Goal: Transaction & Acquisition: Obtain resource

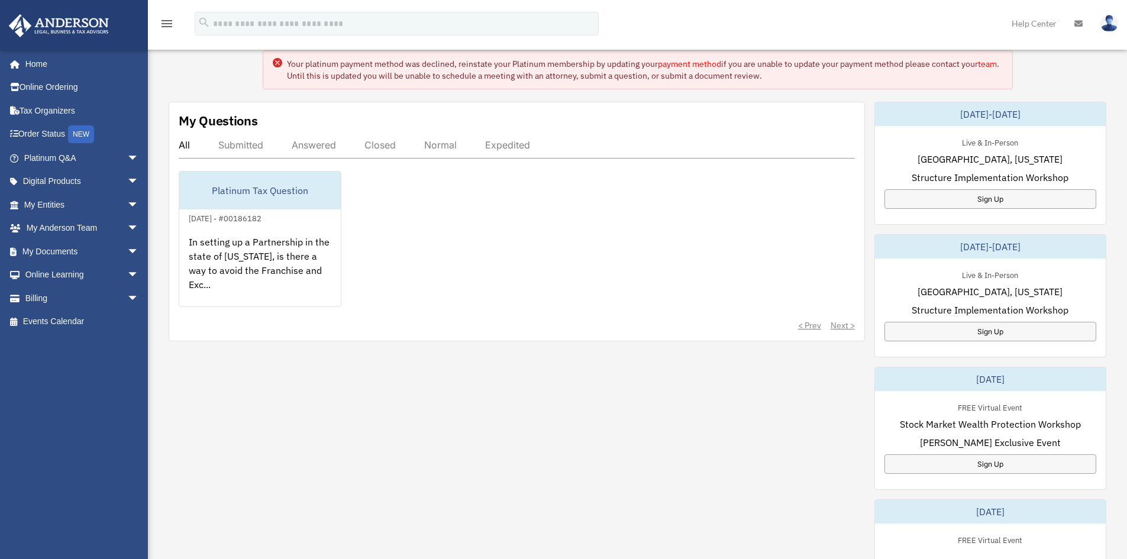
scroll to position [118, 0]
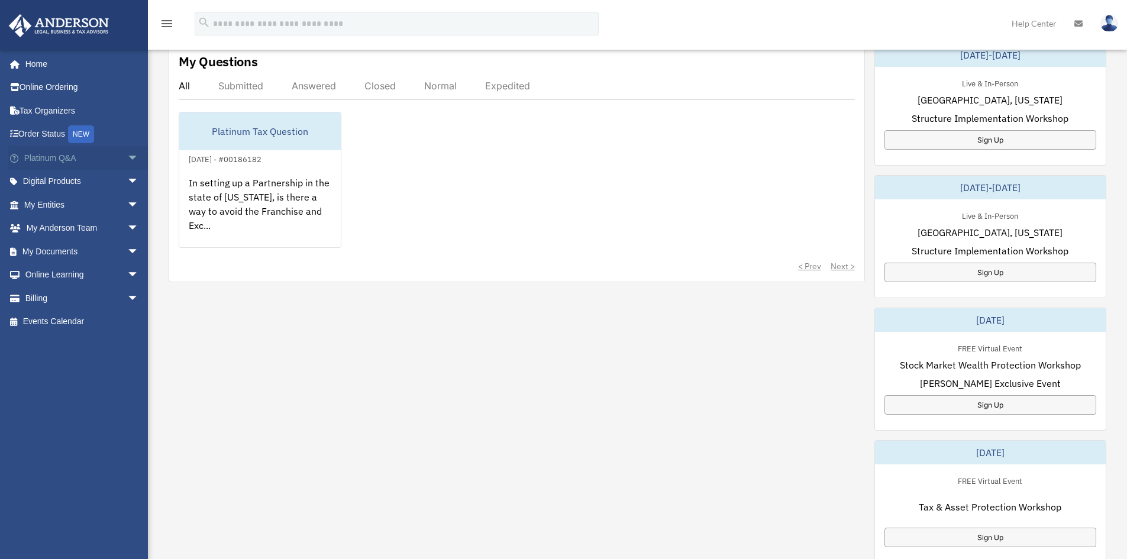
click at [127, 160] on span "arrow_drop_down" at bounding box center [139, 158] width 24 height 24
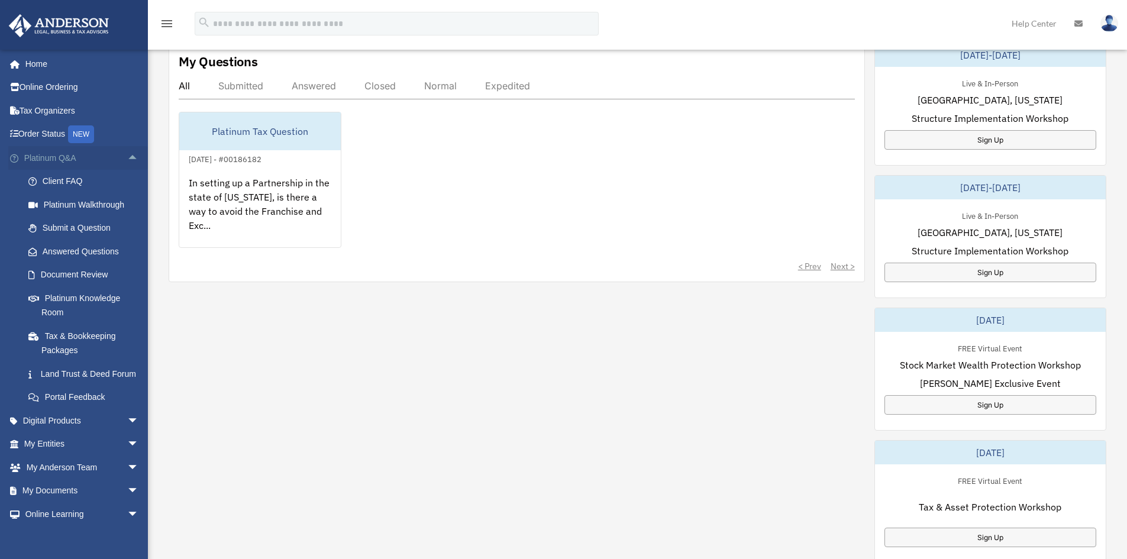
click at [127, 157] on span "arrow_drop_up" at bounding box center [139, 158] width 24 height 24
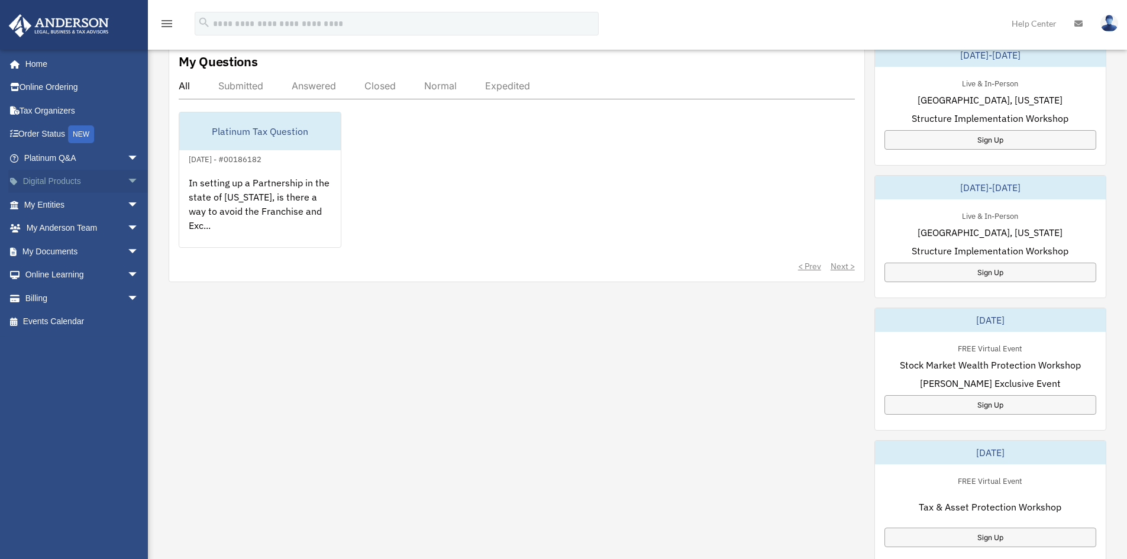
click at [127, 180] on span "arrow_drop_down" at bounding box center [139, 182] width 24 height 24
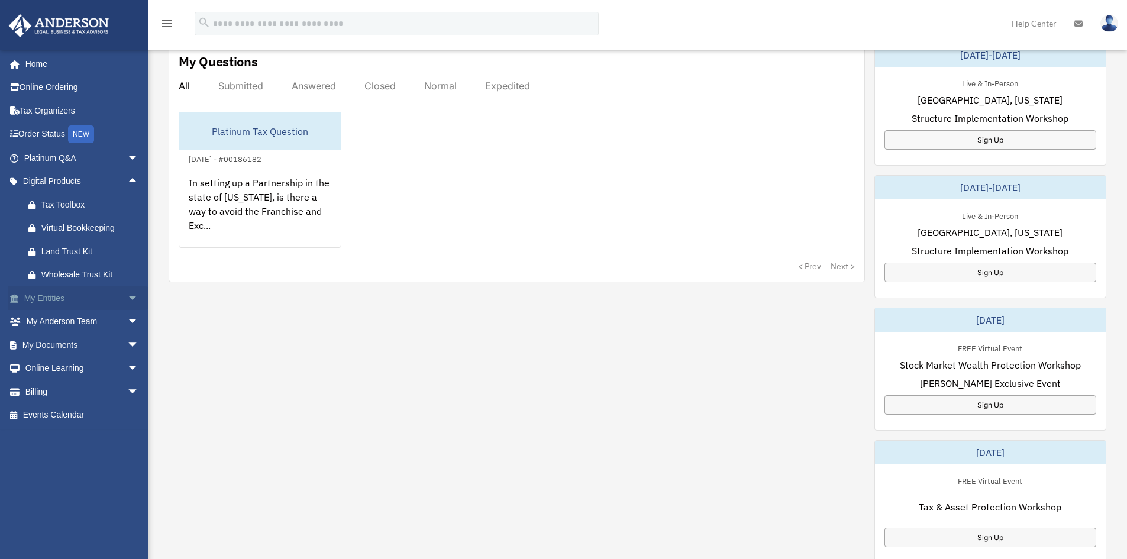
click at [127, 299] on span "arrow_drop_down" at bounding box center [139, 298] width 24 height 24
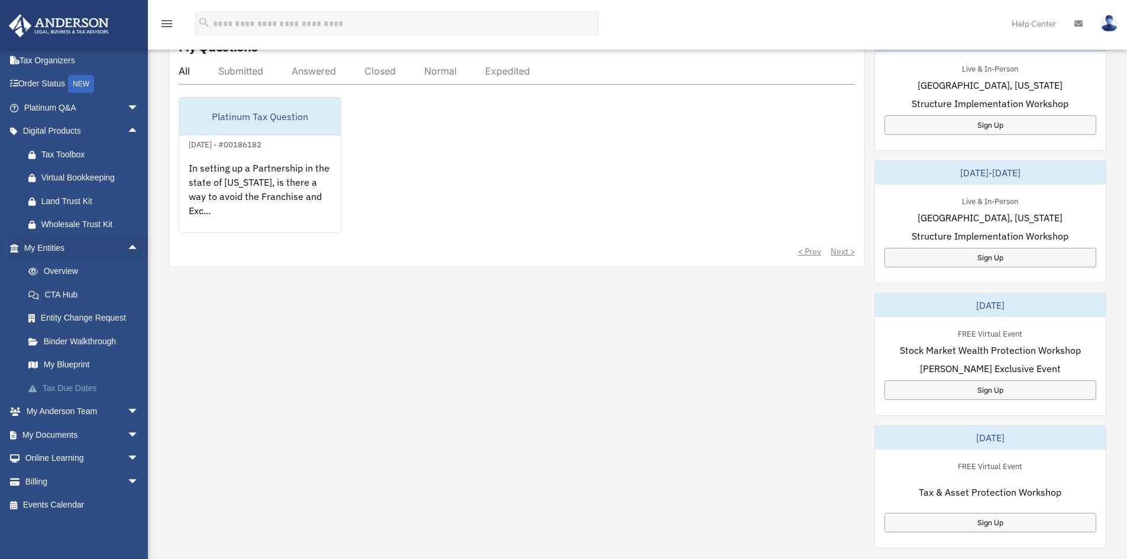
scroll to position [178, 0]
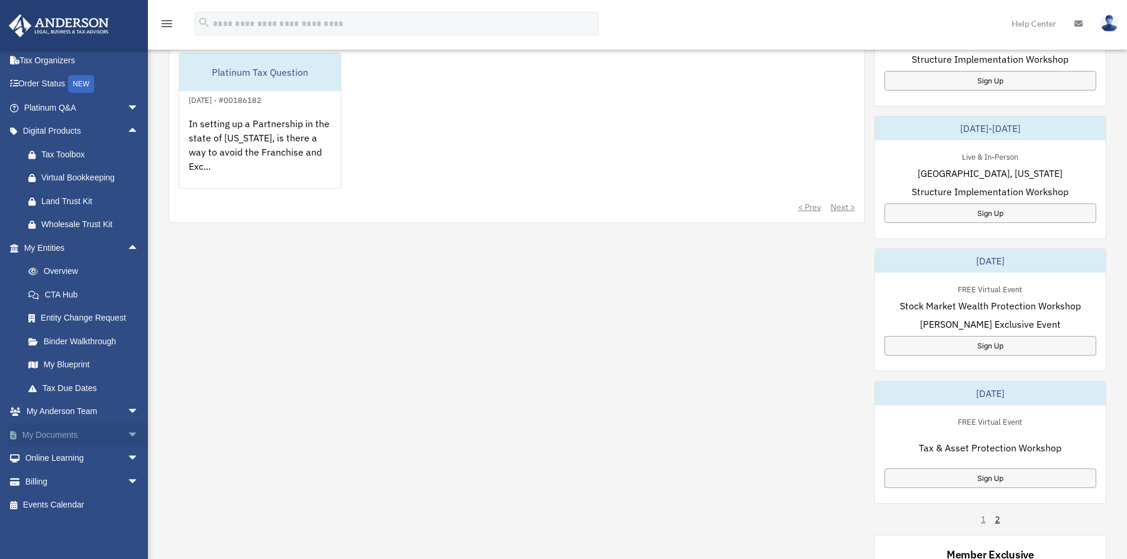
click at [127, 441] on span "arrow_drop_down" at bounding box center [139, 435] width 24 height 24
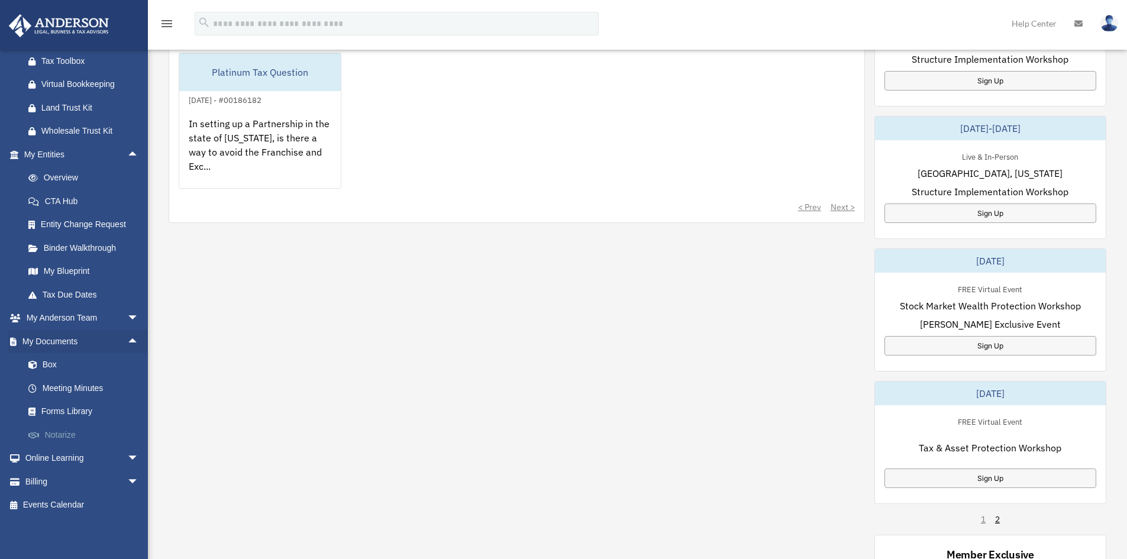
scroll to position [237, 0]
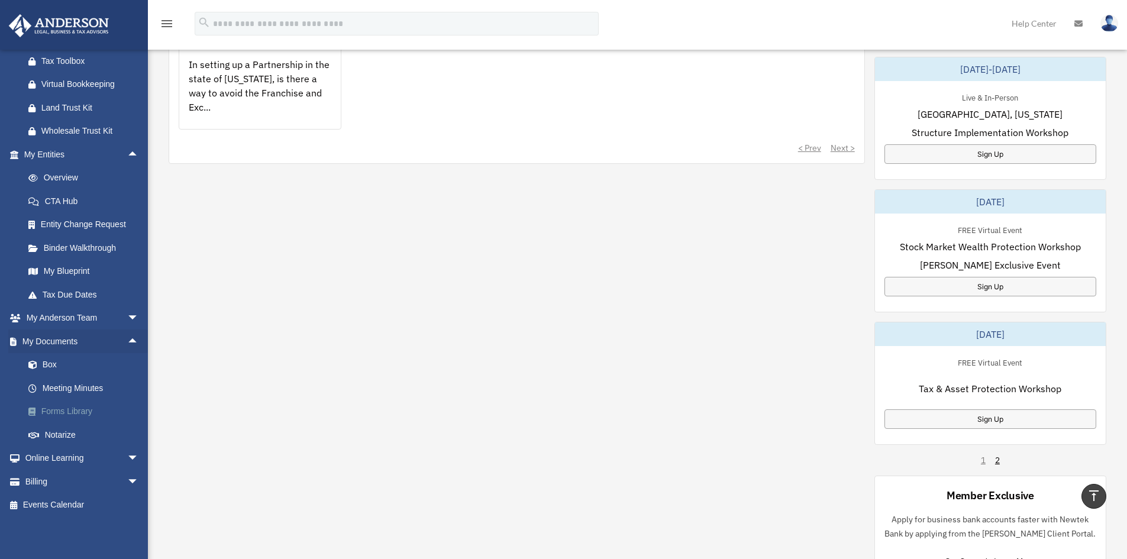
click at [75, 411] on link "Forms Library" at bounding box center [87, 412] width 140 height 24
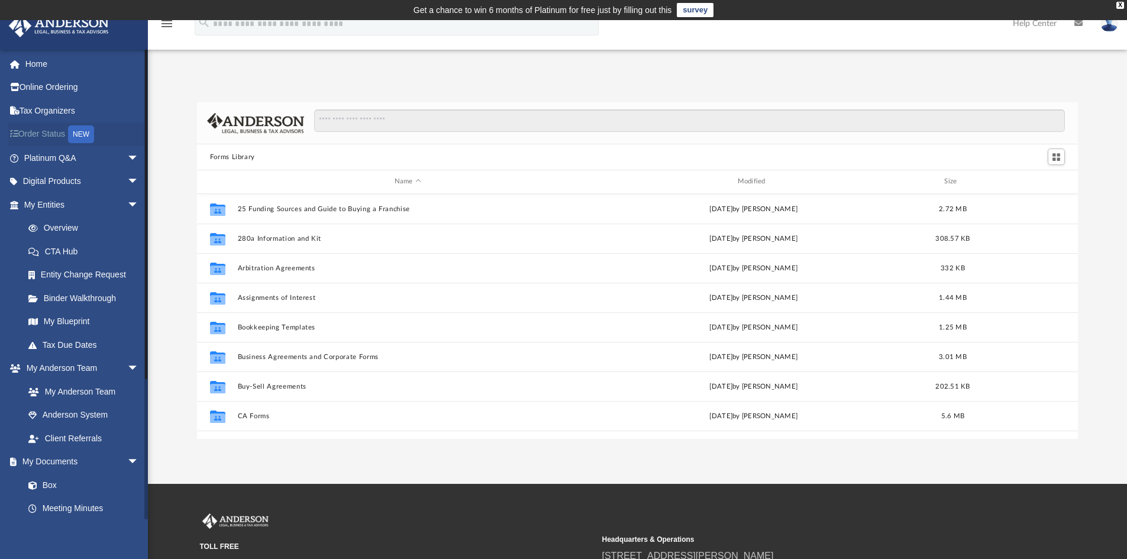
scroll to position [260, 872]
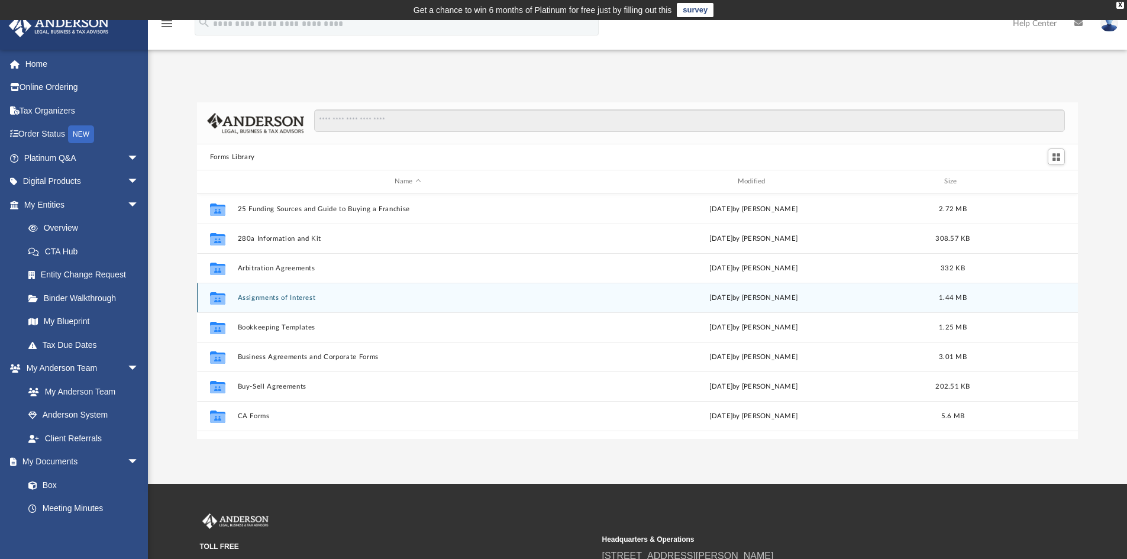
click at [283, 298] on button "Assignments of Interest" at bounding box center [407, 298] width 341 height 8
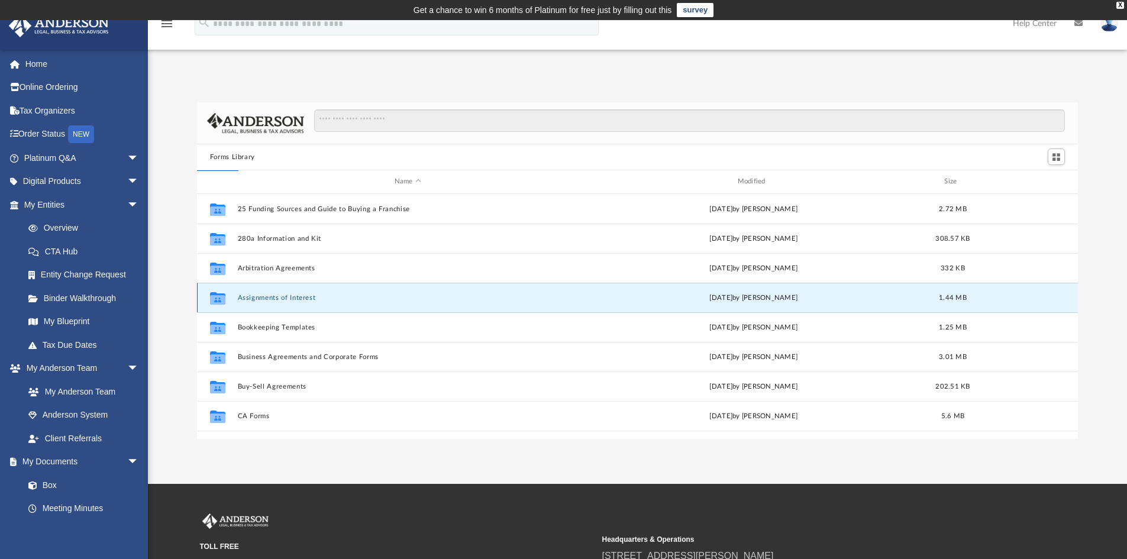
click at [283, 298] on button "Assignments of Interest" at bounding box center [407, 298] width 341 height 8
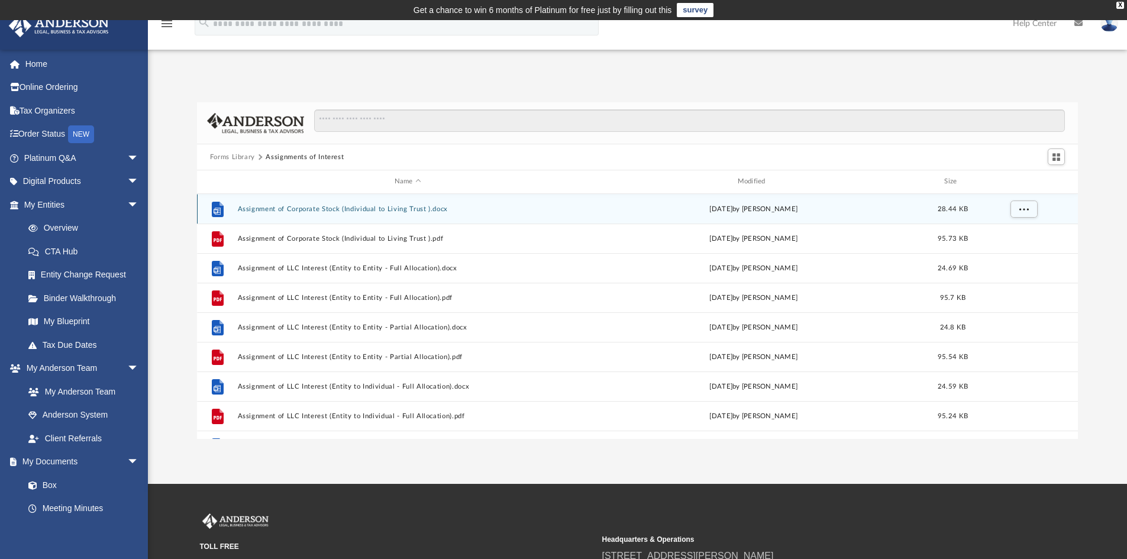
click at [393, 213] on button "Assignment of Corporate Stock (Individual to Living Trust ).docx" at bounding box center [407, 209] width 341 height 8
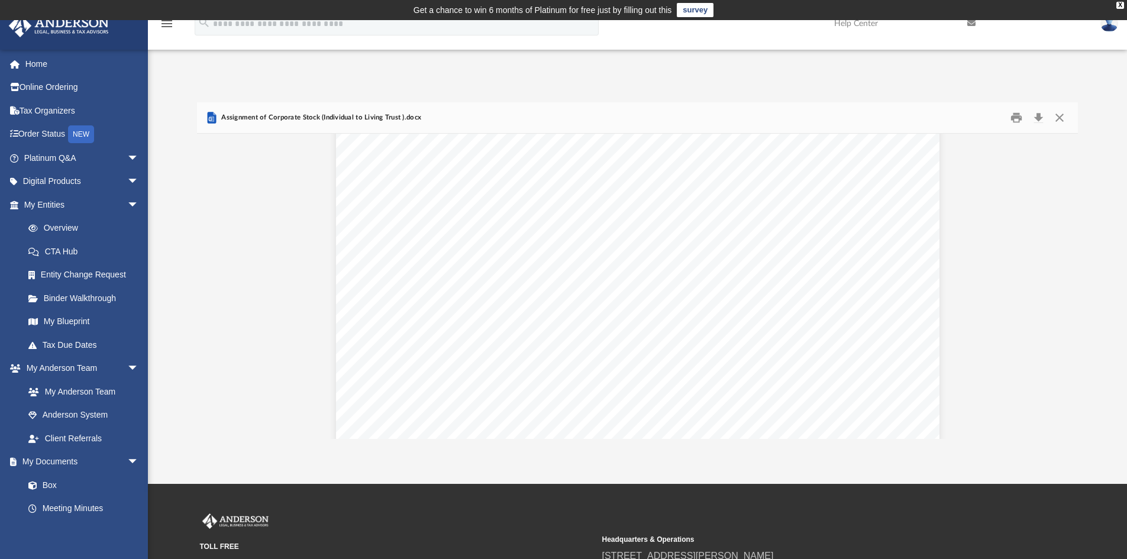
scroll to position [769, 0]
